Goal: Transaction & Acquisition: Purchase product/service

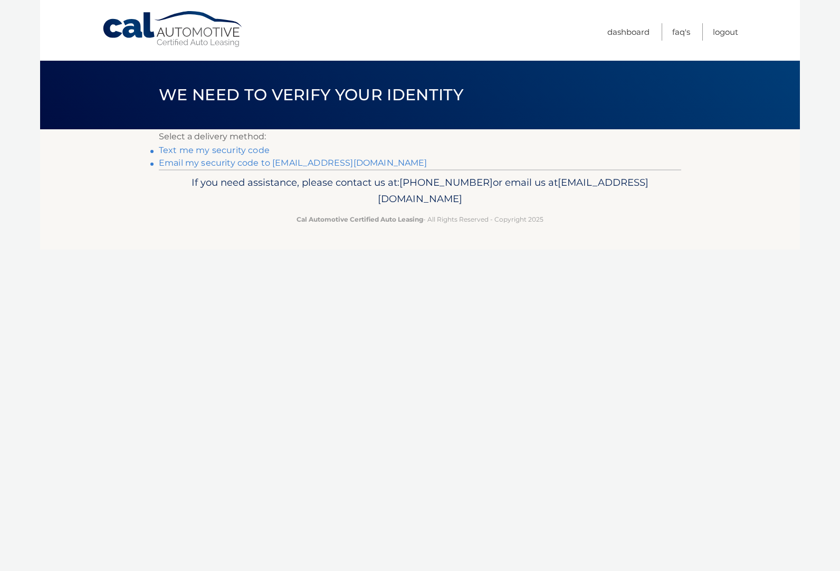
click at [290, 165] on link "Email my security code to k****@kathyod.com" at bounding box center [293, 163] width 269 height 10
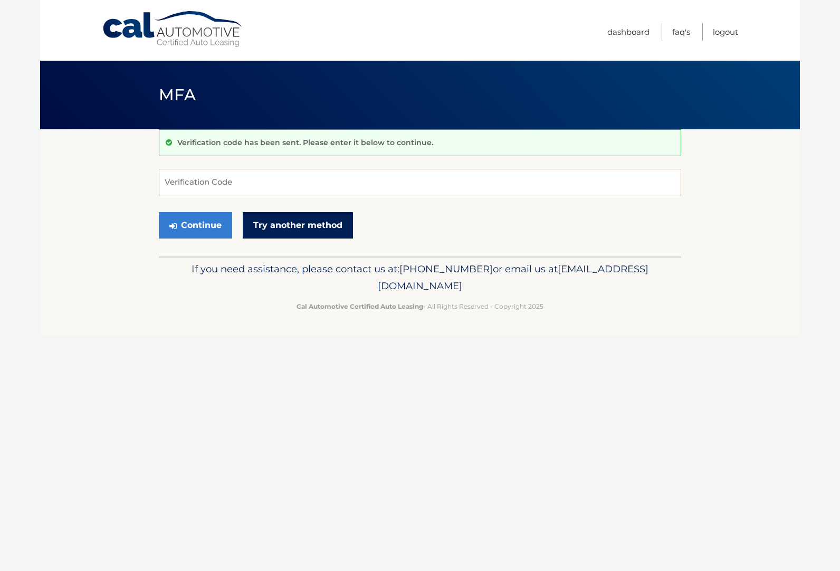
click at [272, 224] on link "Try another method" at bounding box center [298, 225] width 110 height 26
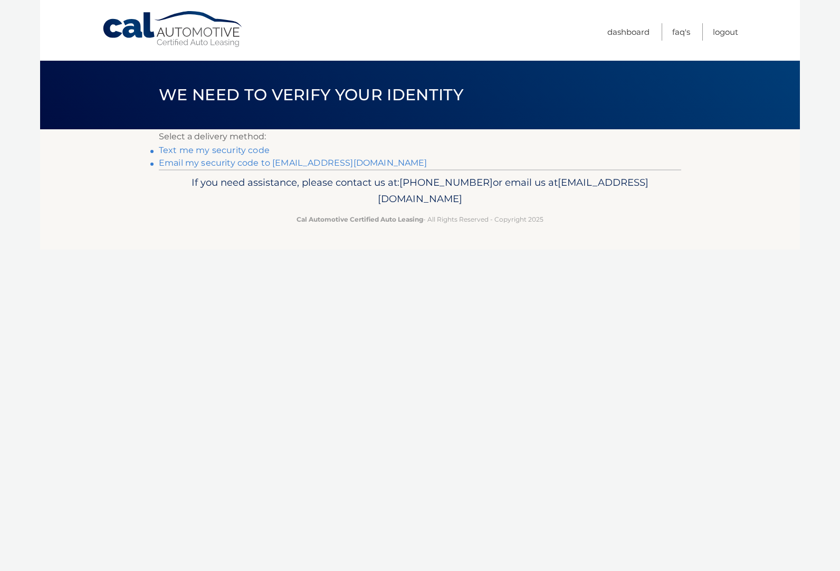
click at [263, 164] on link "Email my security code to k****@kathyod.com" at bounding box center [293, 163] width 269 height 10
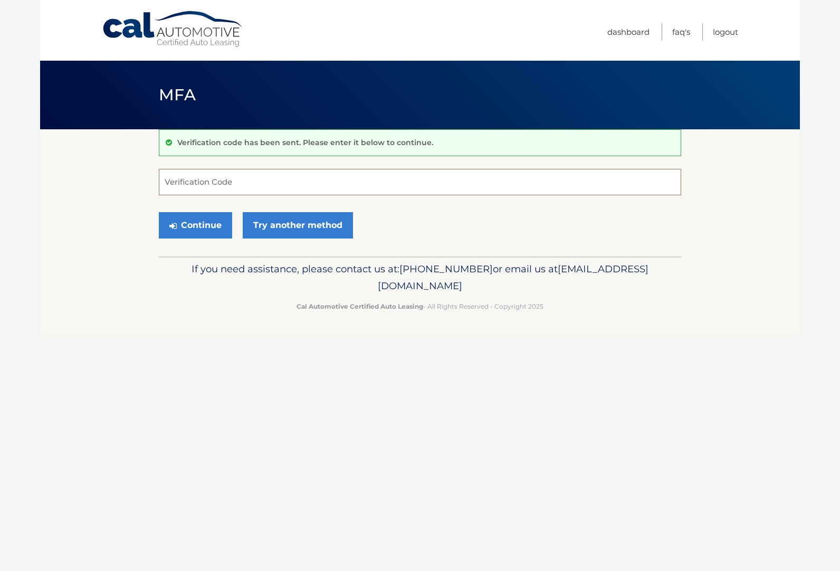
click at [242, 192] on input "Verification Code" at bounding box center [420, 182] width 522 height 26
type input "635189"
click at [178, 227] on button "Continue" at bounding box center [195, 225] width 73 height 26
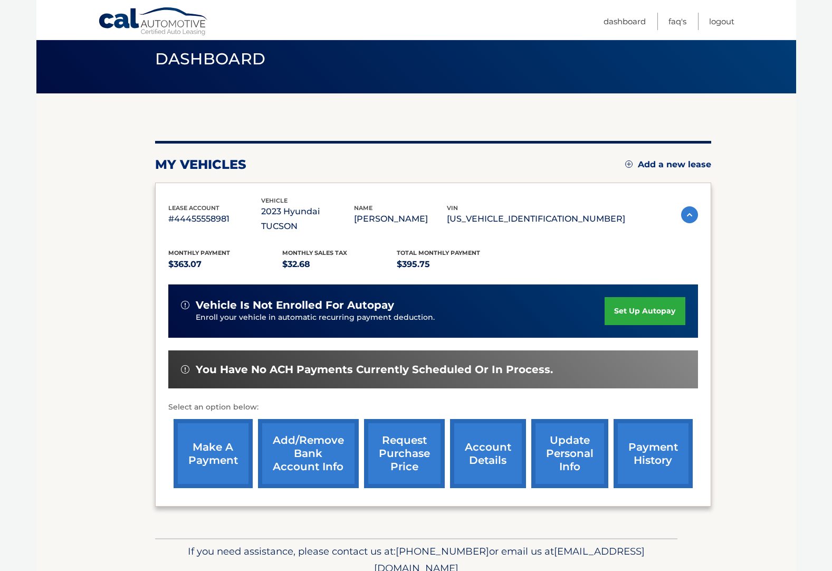
scroll to position [53, 0]
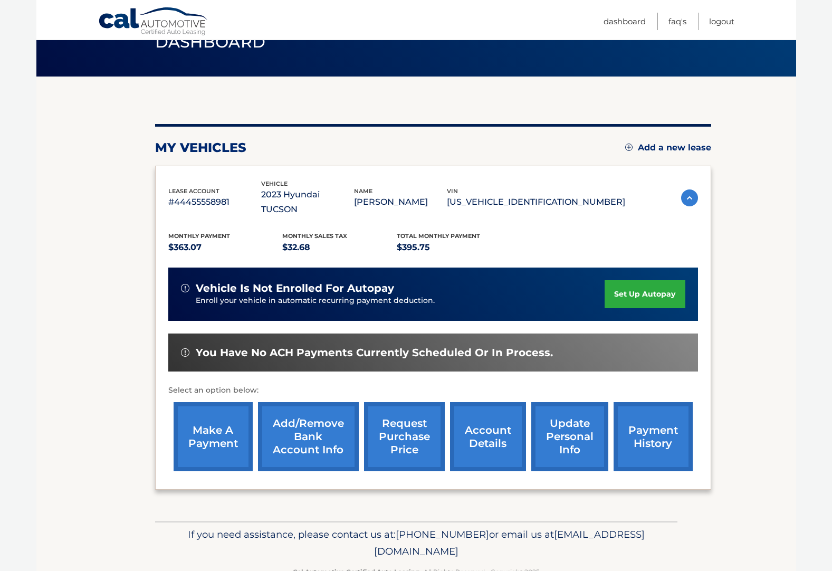
click at [211, 418] on link "make a payment" at bounding box center [213, 436] width 79 height 69
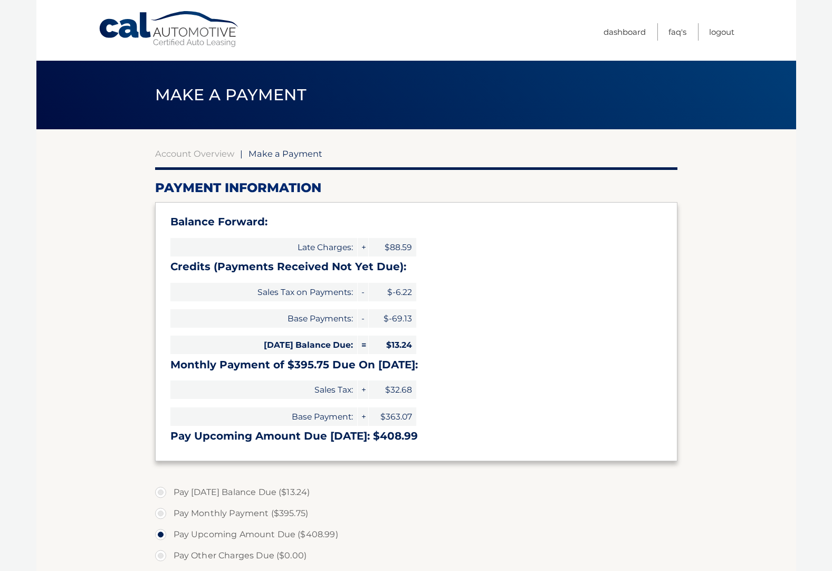
select select "MzQ3N2ZiNjktYTYwYy00YmFlLWIzYTktZDZlYTZmZjRmMDYz"
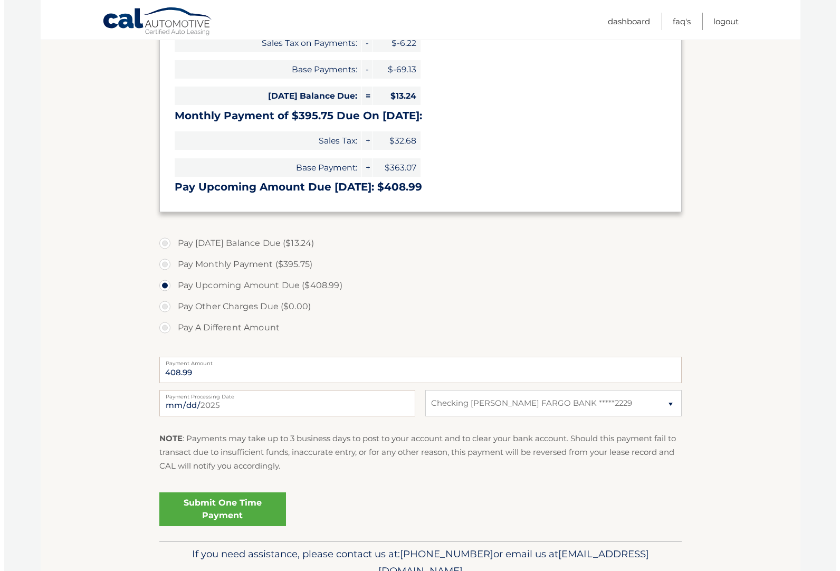
scroll to position [299, 0]
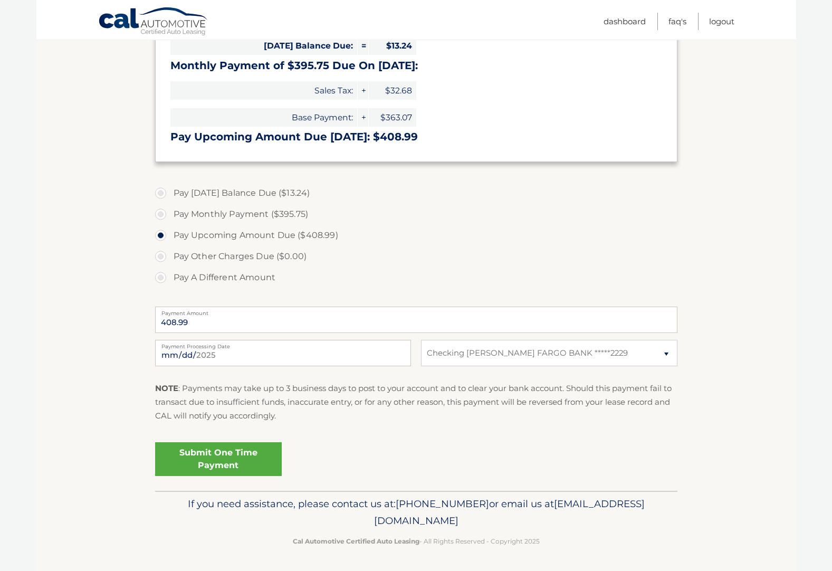
click at [242, 456] on link "Submit One Time Payment" at bounding box center [218, 459] width 127 height 34
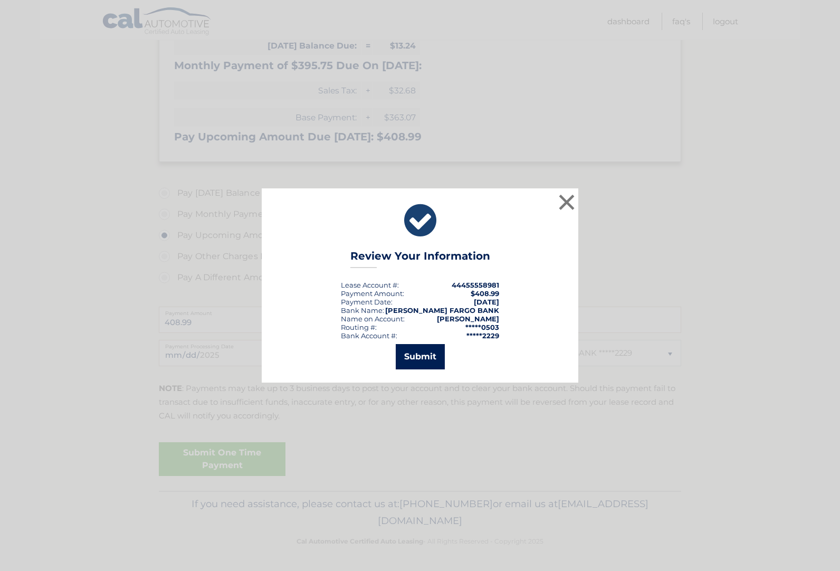
click at [433, 355] on button "Submit" at bounding box center [420, 356] width 49 height 25
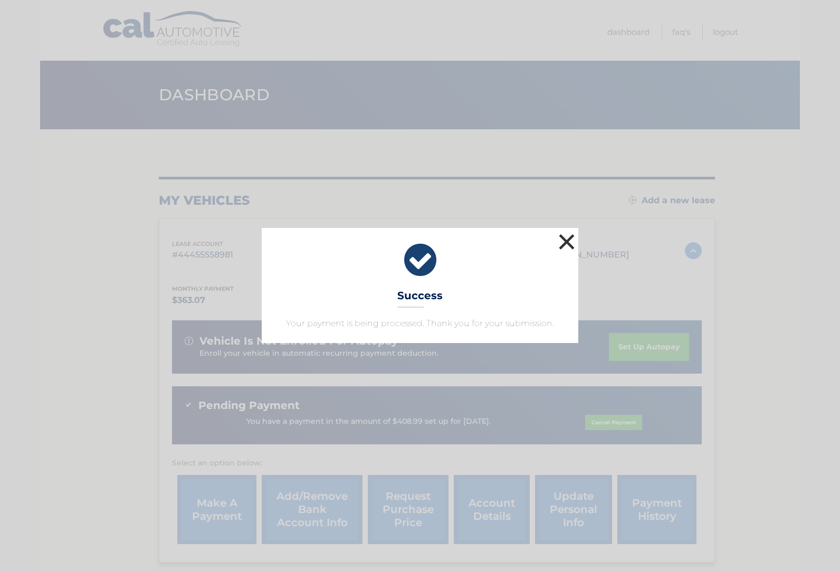
click at [565, 243] on button "×" at bounding box center [566, 241] width 21 height 21
